Goal: Communication & Community: Ask a question

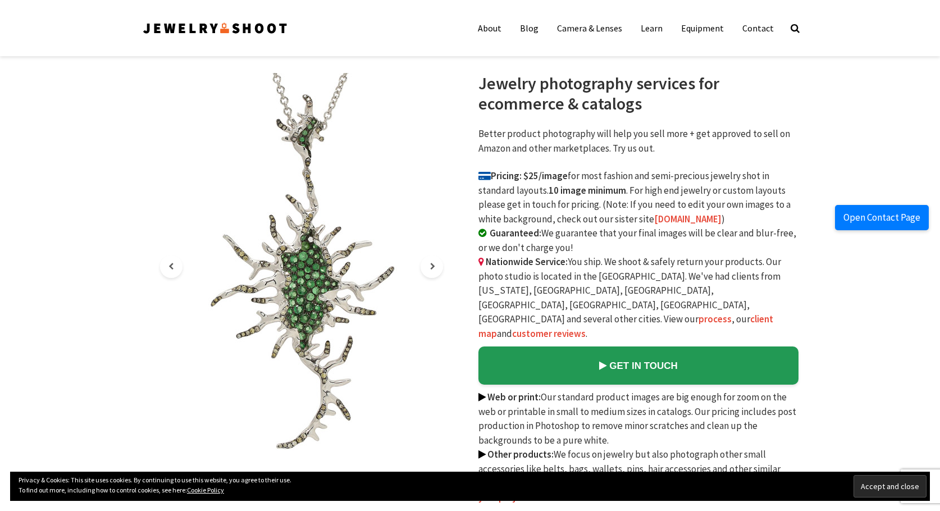
click at [893, 218] on button "Open Contact Page" at bounding box center [882, 218] width 94 height 26
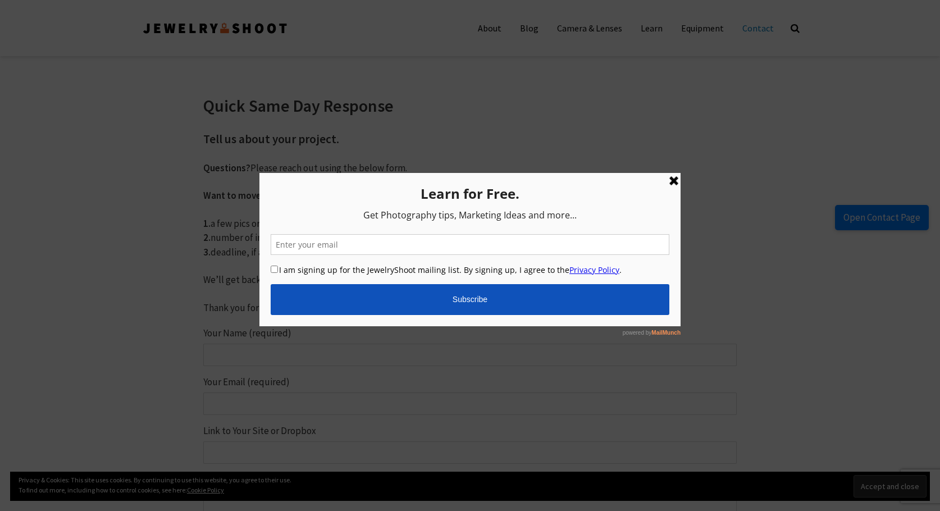
click at [678, 182] on link at bounding box center [673, 179] width 13 height 13
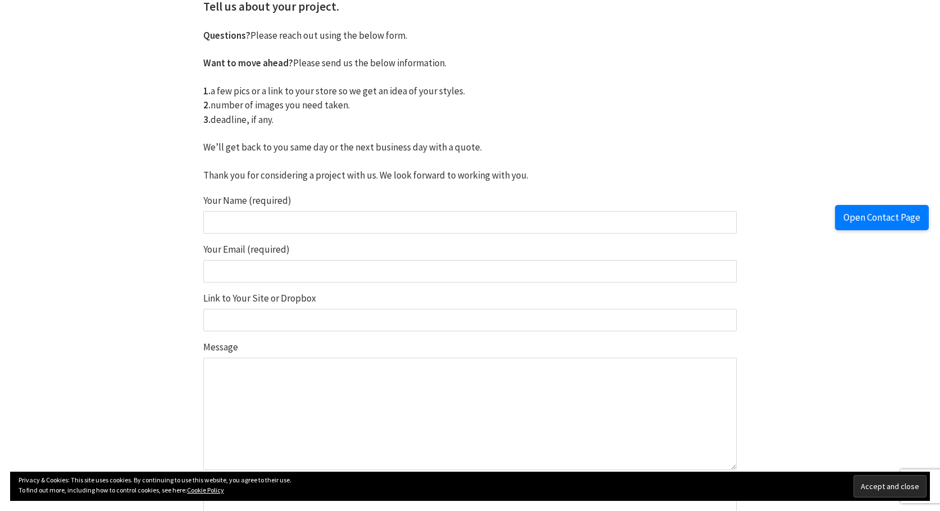
scroll to position [168, 0]
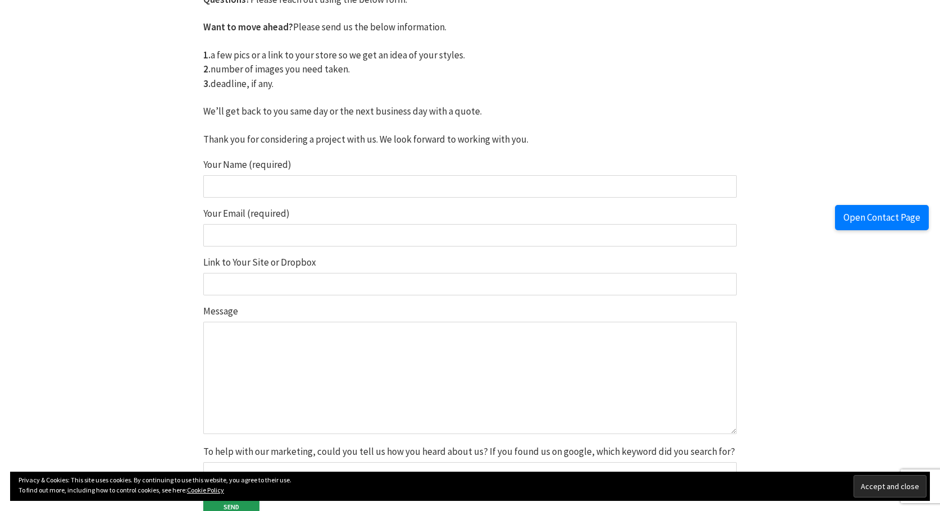
click at [322, 184] on input "Your Name (required)" at bounding box center [469, 186] width 533 height 22
type input "Md Sakhaoat [PERSON_NAME]"
type input "[EMAIL_ADDRESS][DOMAIN_NAME]"
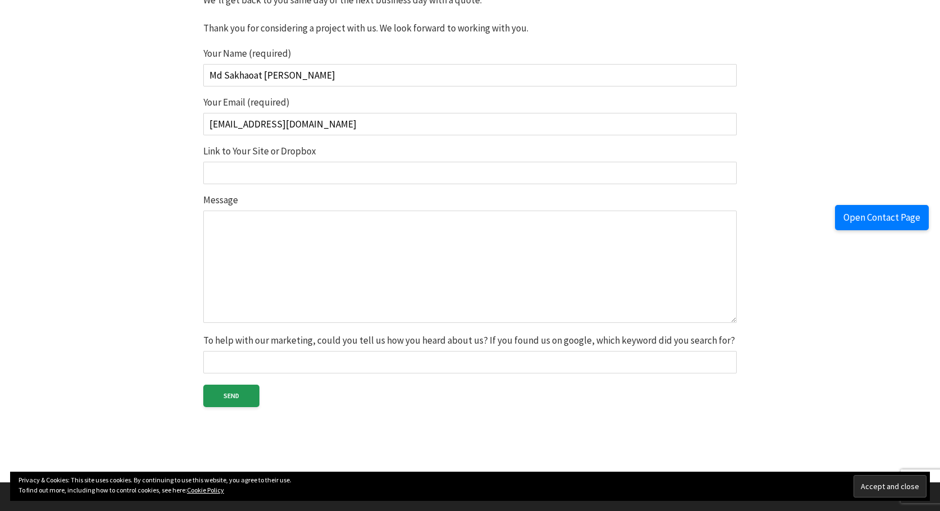
scroll to position [281, 0]
click at [340, 263] on textarea "Message" at bounding box center [469, 265] width 533 height 112
paste textarea "Loremipsum, Dolo-Sitamet Conse Adipisc – Elitsed Doeius Temp inc Utl! Etdol mag…"
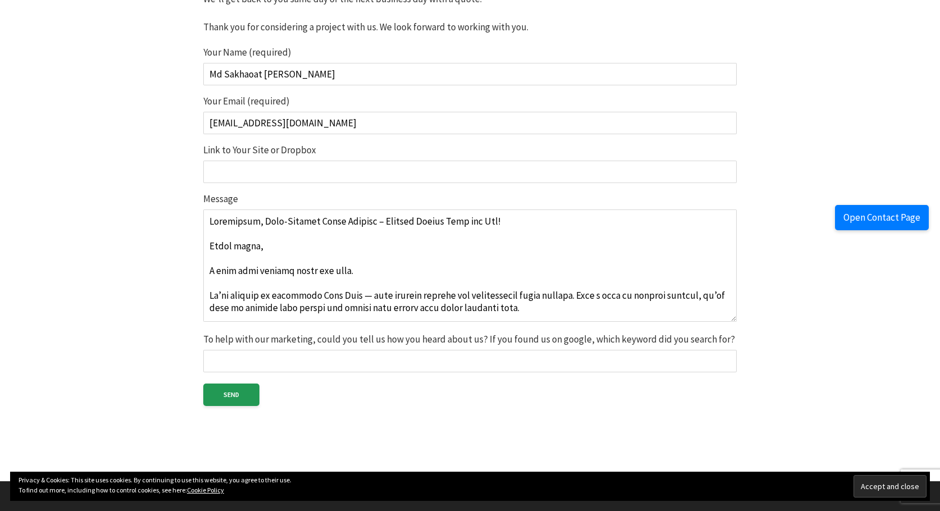
scroll to position [0, 0]
drag, startPoint x: 359, startPoint y: 223, endPoint x: 103, endPoint y: 223, distance: 255.4
click at [103, 223] on body "About Blog Camera & Lenses Learn Equipment Contact Search About Blog Camera & L…" at bounding box center [470, 278] width 940 height 1119
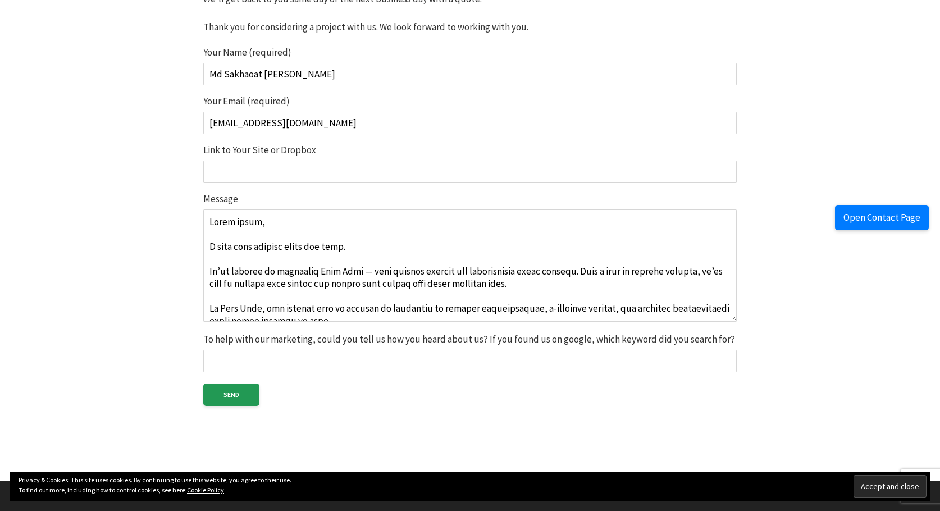
type textarea "Lorem ipsum, D sita cons adipisc elits doe temp. In’ut laboree do magnaaliq Eni…"
click at [345, 168] on input "Link to Your Site or Dropbox" at bounding box center [469, 172] width 533 height 22
paste input "Affordable, High-Quality Photo Editing – Special Offers Just for You!"
type input "Affordable, High-Quality Photo Editing – Special Offers Just for You!"
click at [459, 357] on input "To help with our marketing, could you tell us how you heard about us? If you fo…" at bounding box center [469, 361] width 533 height 22
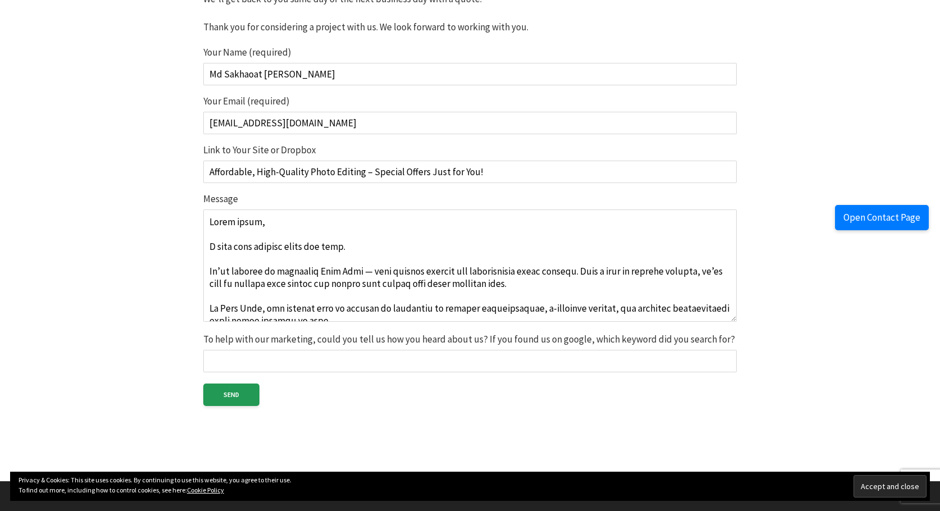
type input "google"
click at [235, 399] on input "Send" at bounding box center [231, 394] width 56 height 22
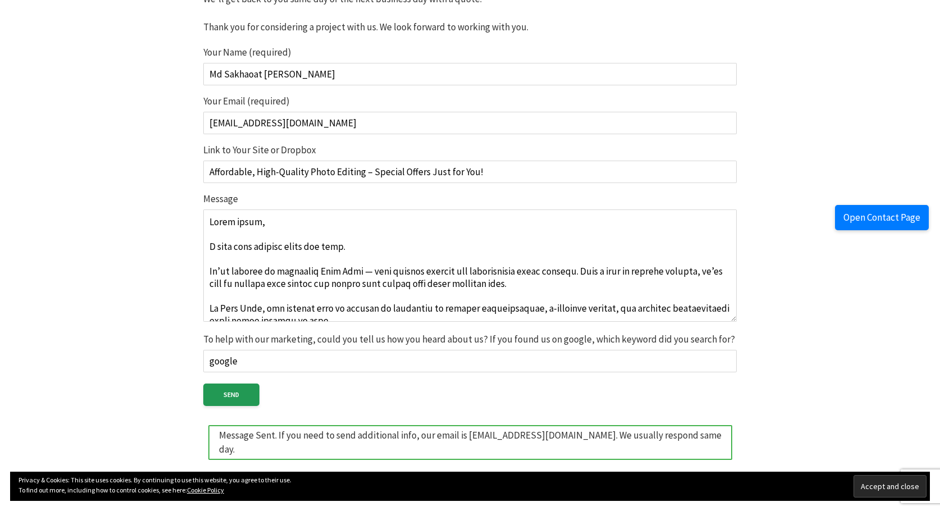
click at [848, 47] on body "About Blog Camera & Lenses Learn Equipment Contact Search About Blog Camera & L…" at bounding box center [470, 305] width 940 height 1173
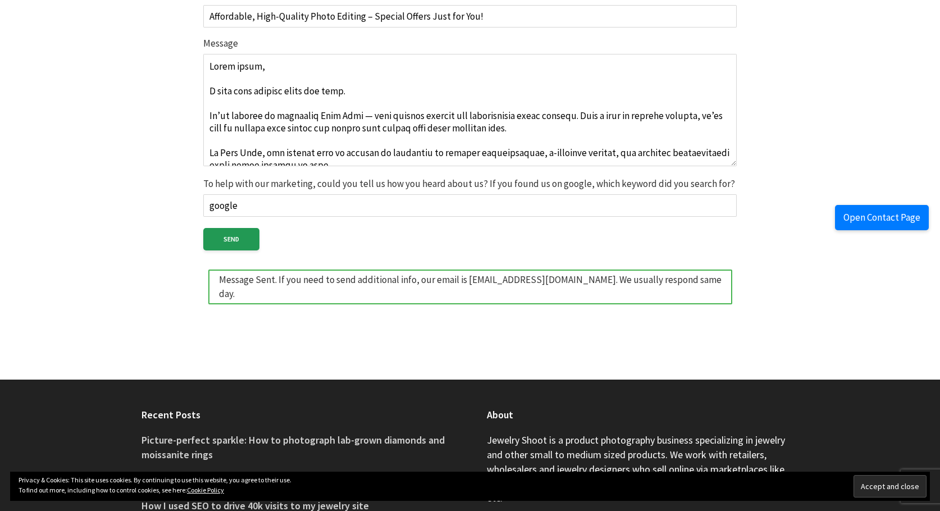
scroll to position [648, 0]
